Goal: Task Accomplishment & Management: Use online tool/utility

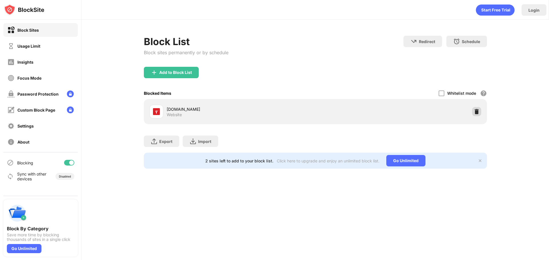
click at [474, 111] on img at bounding box center [477, 112] width 6 height 6
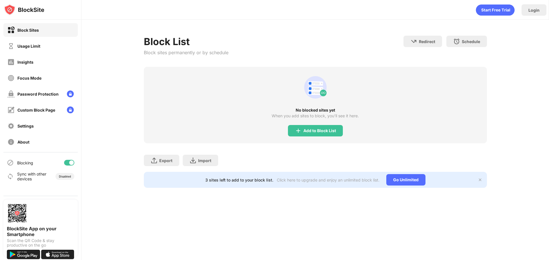
click at [332, 129] on div "No blocked sites yet When you add sites to block, you’ll see it here. Add to Bl…" at bounding box center [315, 105] width 343 height 77
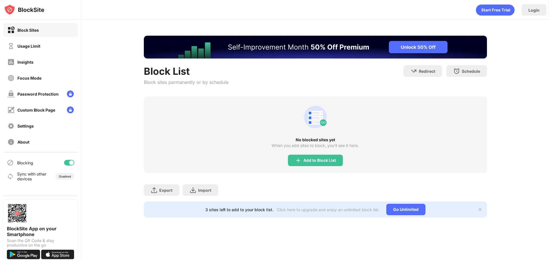
click at [313, 160] on div "Add to Block List" at bounding box center [319, 160] width 33 height 5
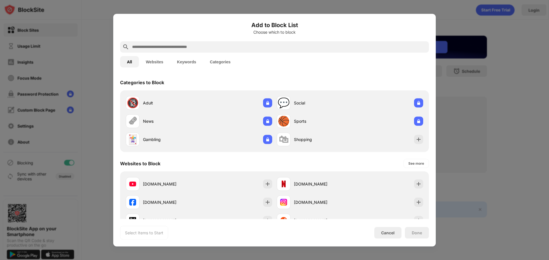
click at [211, 51] on div at bounding box center [274, 46] width 309 height 11
click at [211, 47] on input "text" at bounding box center [278, 46] width 295 height 7
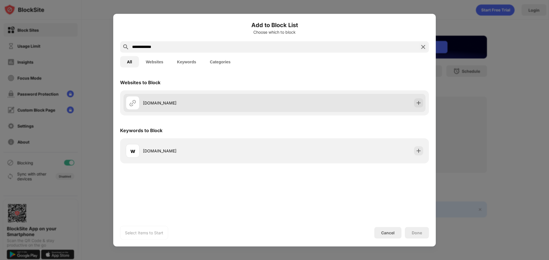
type input "**********"
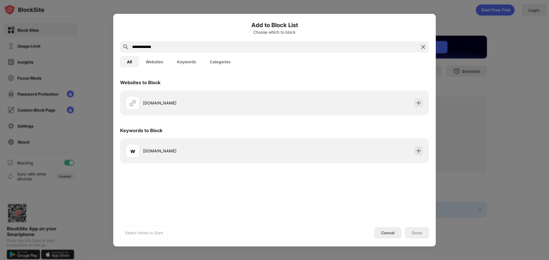
drag, startPoint x: 419, startPoint y: 102, endPoint x: 417, endPoint y: 118, distance: 16.1
click at [419, 102] on img at bounding box center [419, 103] width 6 height 6
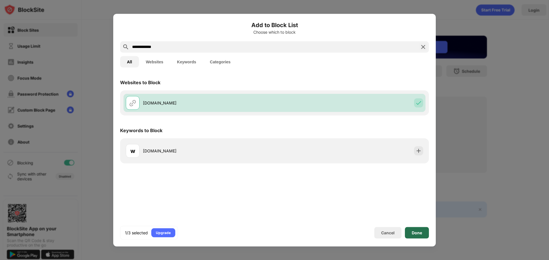
click at [421, 234] on div "Done" at bounding box center [417, 233] width 10 height 5
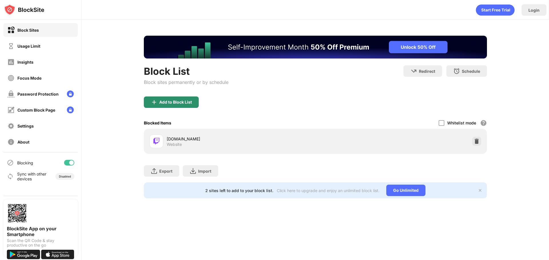
click at [161, 97] on div "Add to Block List" at bounding box center [171, 102] width 55 height 11
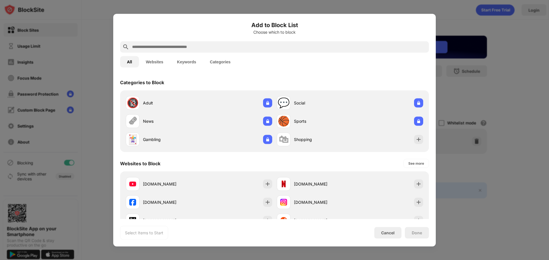
click at [185, 47] on input "text" at bounding box center [278, 46] width 295 height 7
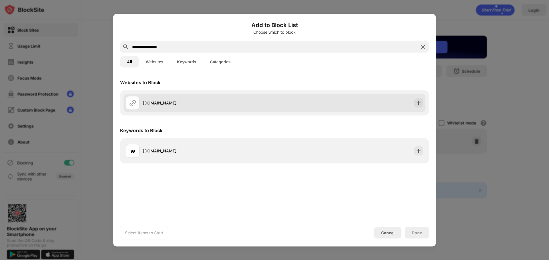
type input "**********"
click at [413, 108] on div "[DOMAIN_NAME]" at bounding box center [274, 103] width 302 height 18
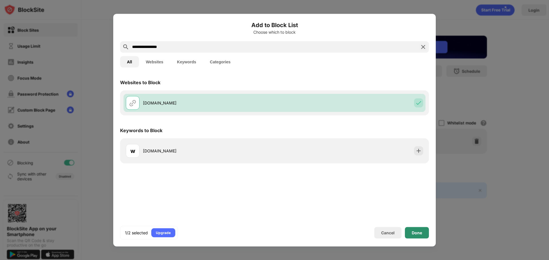
click at [423, 233] on div "Done" at bounding box center [417, 232] width 24 height 11
